Goal: Navigation & Orientation: Find specific page/section

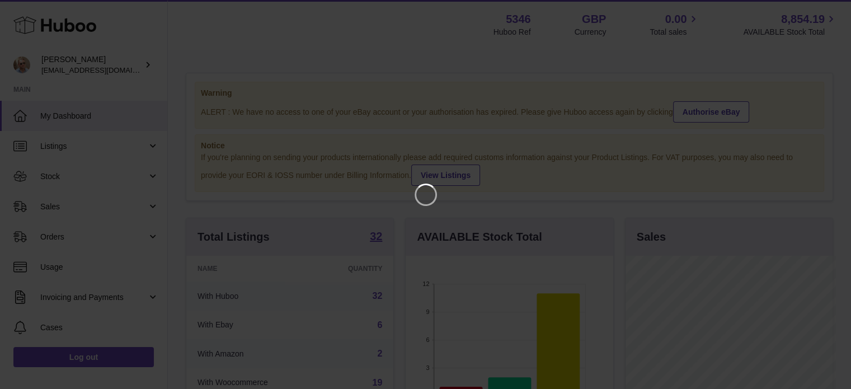
scroll to position [175, 210]
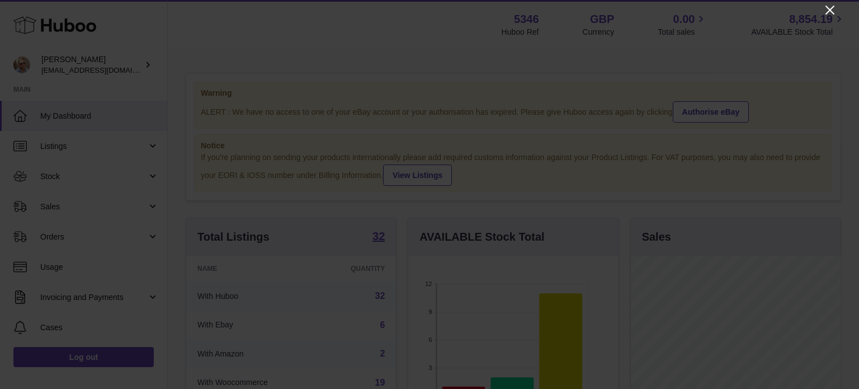
click at [832, 8] on icon "Close" at bounding box center [830, 10] width 9 height 9
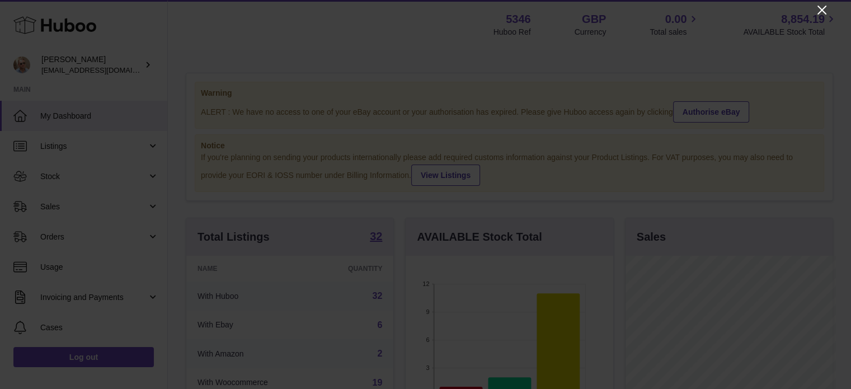
scroll to position [559206, 559173]
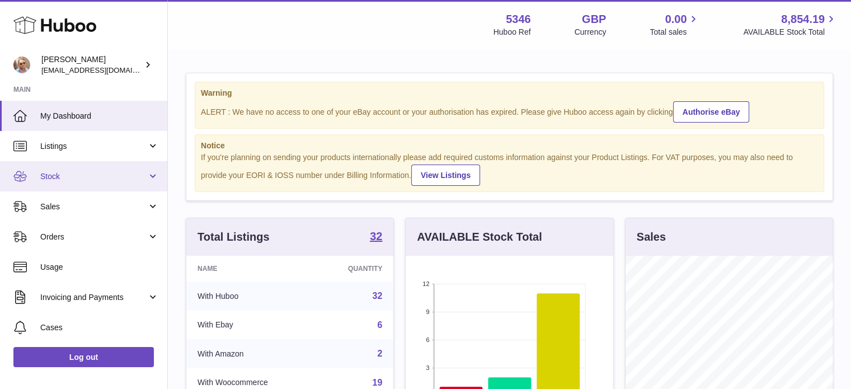
click at [62, 178] on span "Stock" at bounding box center [93, 176] width 107 height 11
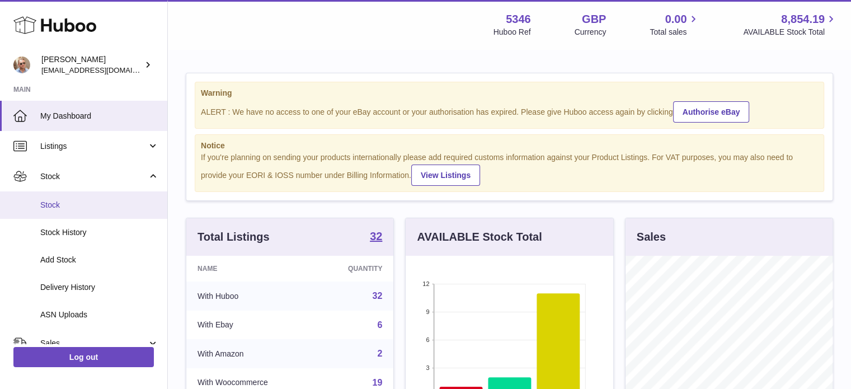
click at [76, 206] on span "Stock" at bounding box center [99, 205] width 119 height 11
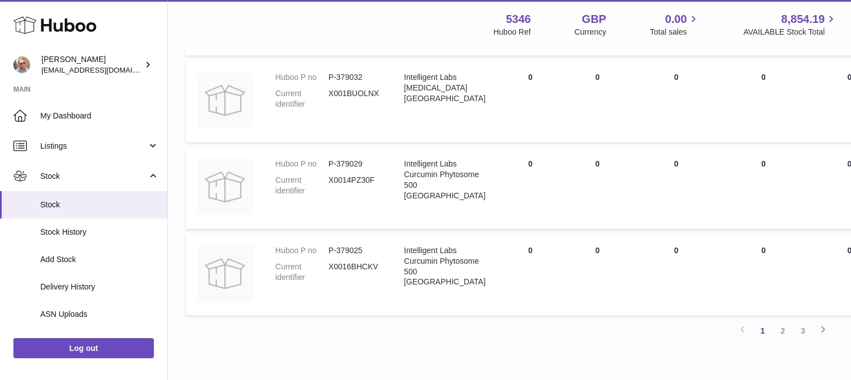
scroll to position [1073, 0]
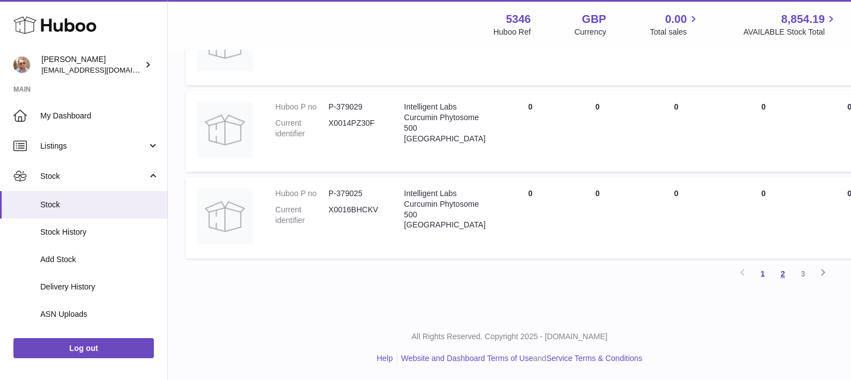
click at [783, 274] on link "2" at bounding box center [783, 274] width 20 height 20
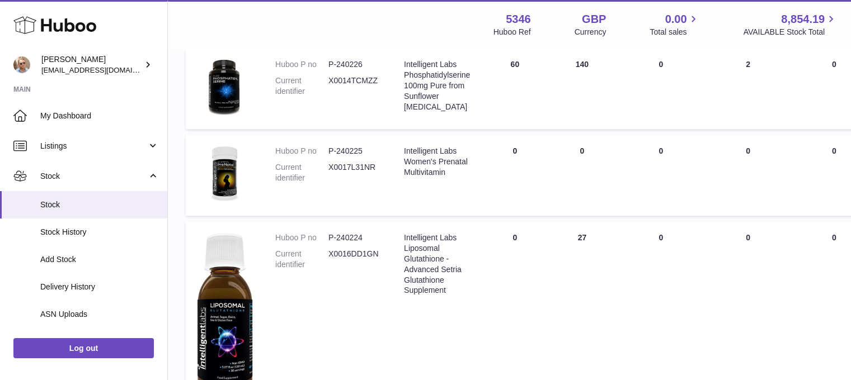
scroll to position [833, 0]
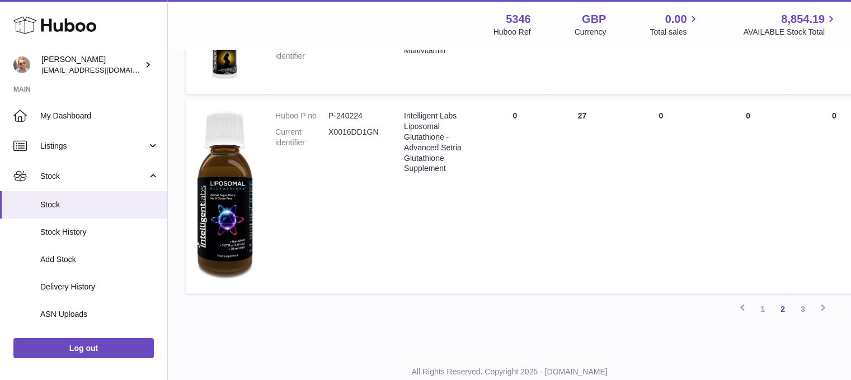
drag, startPoint x: 806, startPoint y: 308, endPoint x: 752, endPoint y: 291, distance: 56.4
click at [805, 308] on link "3" at bounding box center [803, 309] width 20 height 20
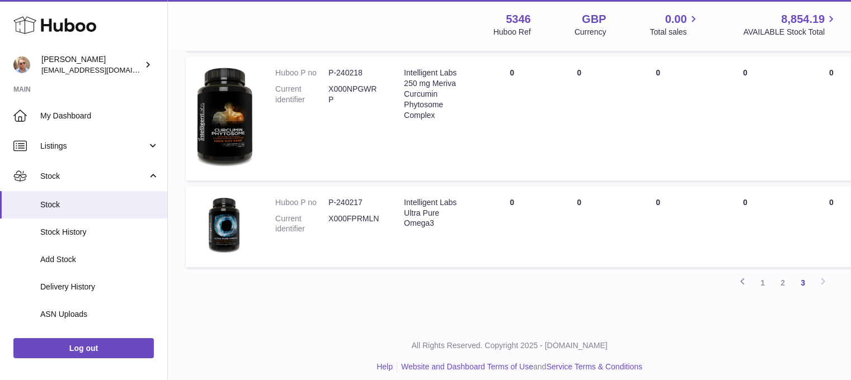
scroll to position [720, 0]
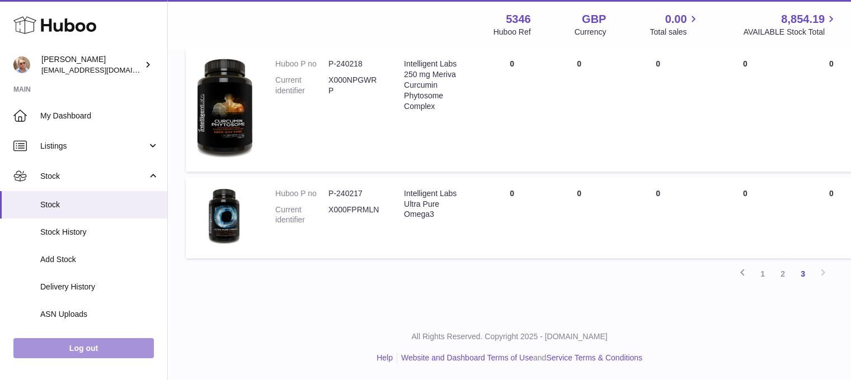
click at [63, 355] on link "Log out" at bounding box center [83, 348] width 140 height 20
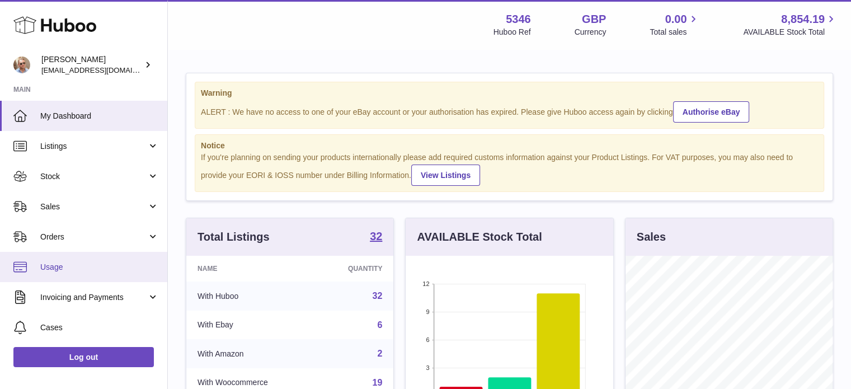
scroll to position [175, 208]
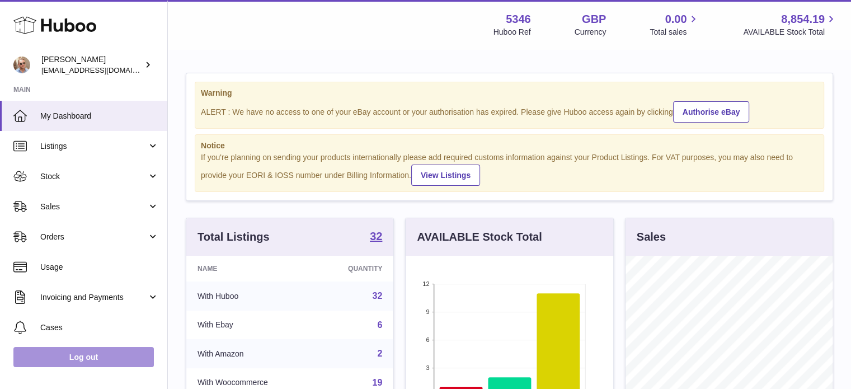
click at [98, 359] on link "Log out" at bounding box center [83, 357] width 140 height 20
